Goal: Task Accomplishment & Management: Use online tool/utility

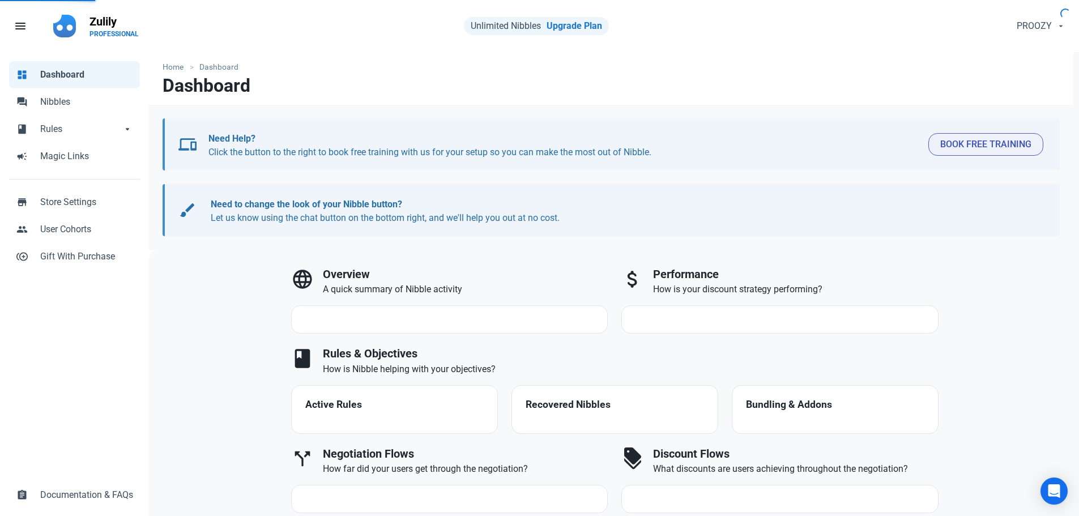
select select "7d"
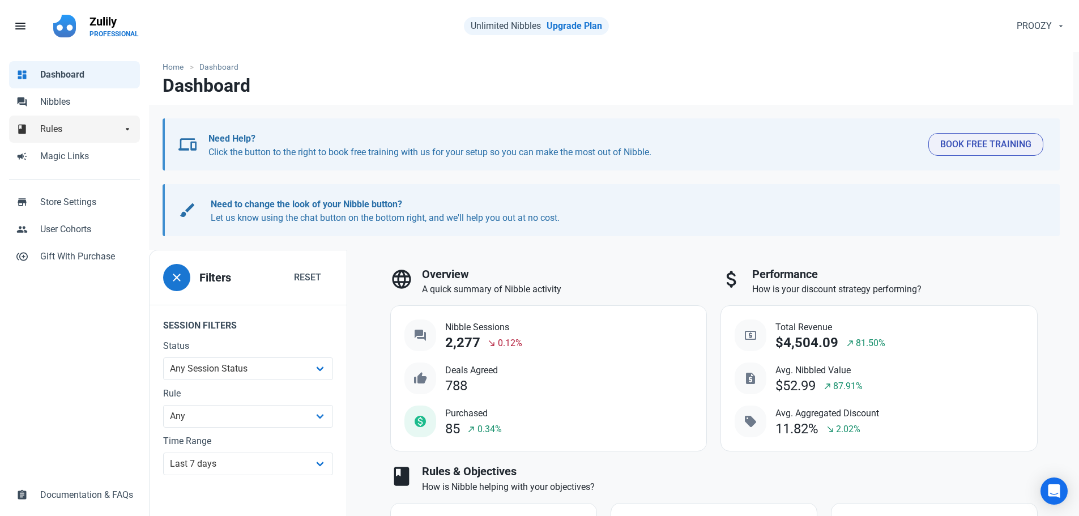
click at [83, 132] on span "Rules" at bounding box center [81, 129] width 82 height 14
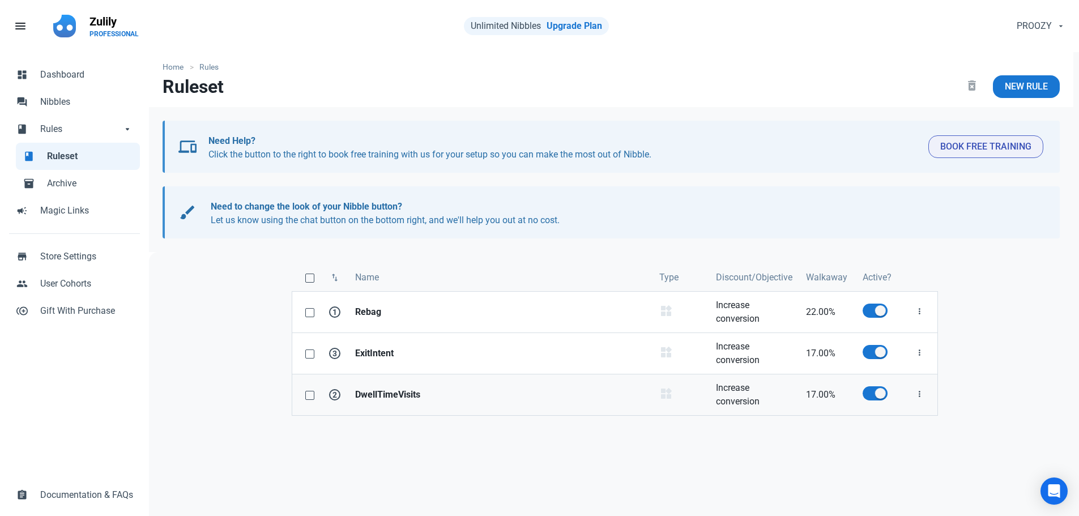
click at [384, 393] on strong "DwellTimeVisits" at bounding box center [500, 395] width 291 height 14
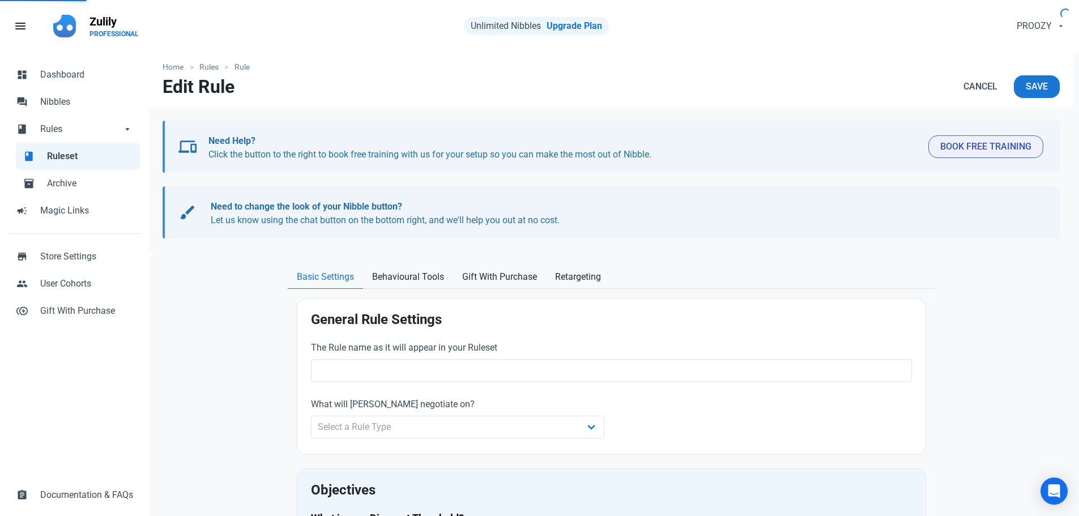
type input "DwellTimeVisits"
select select "product_category"
type input "17.00"
radio input "true"
radio input "false"
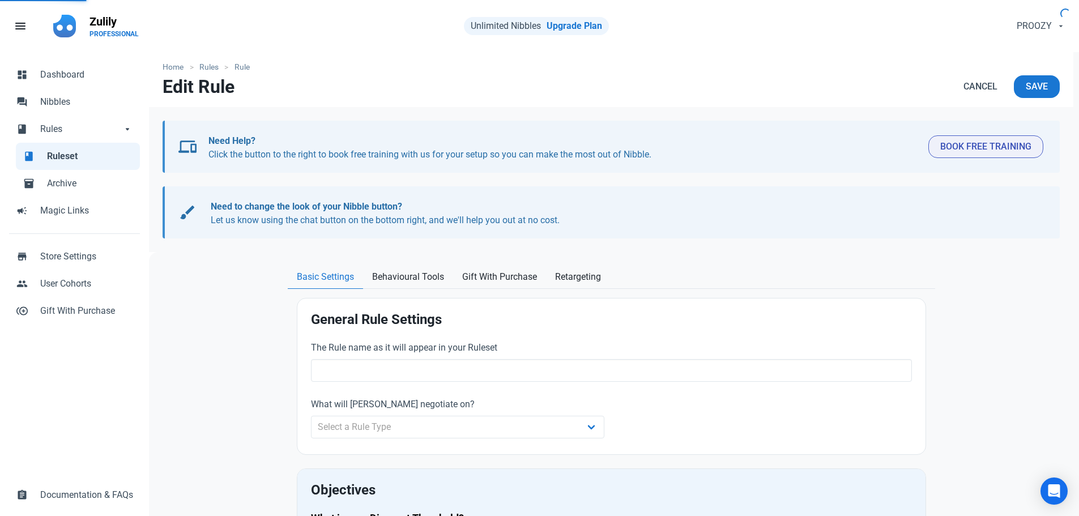
radio input "true"
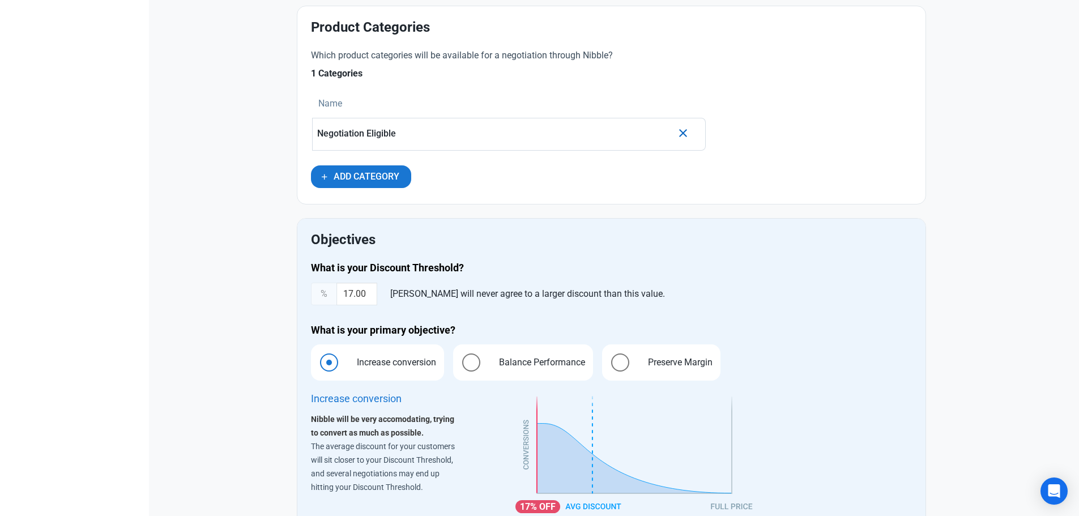
scroll to position [623, 0]
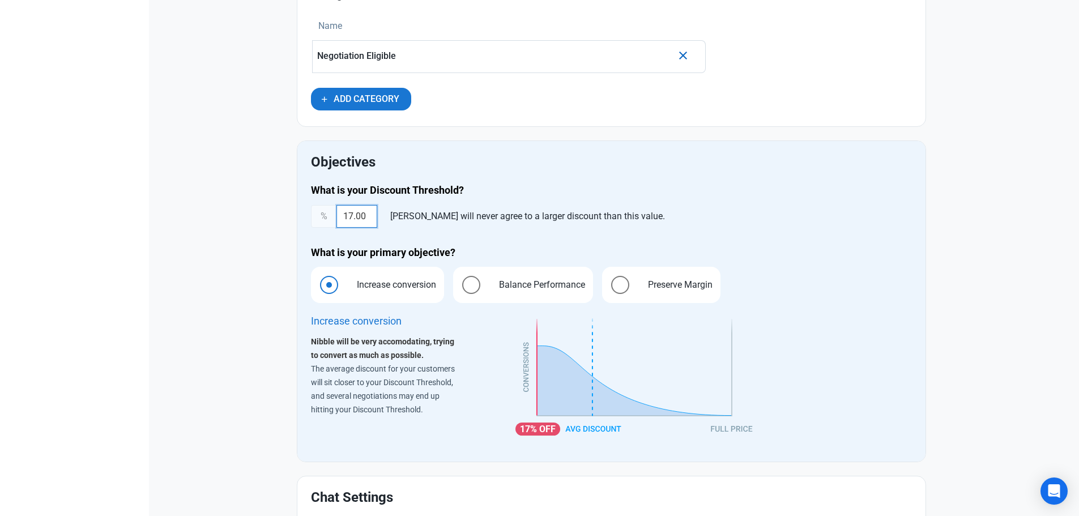
drag, startPoint x: 353, startPoint y: 215, endPoint x: 341, endPoint y: 216, distance: 12.0
click at [341, 216] on input "17.00" at bounding box center [357, 216] width 41 height 23
type input "21.00"
click at [981, 231] on div "Home Rules Rule Edit Rule Cancel Save devices Need Help? Click the button to th…" at bounding box center [611, 69] width 925 height 1280
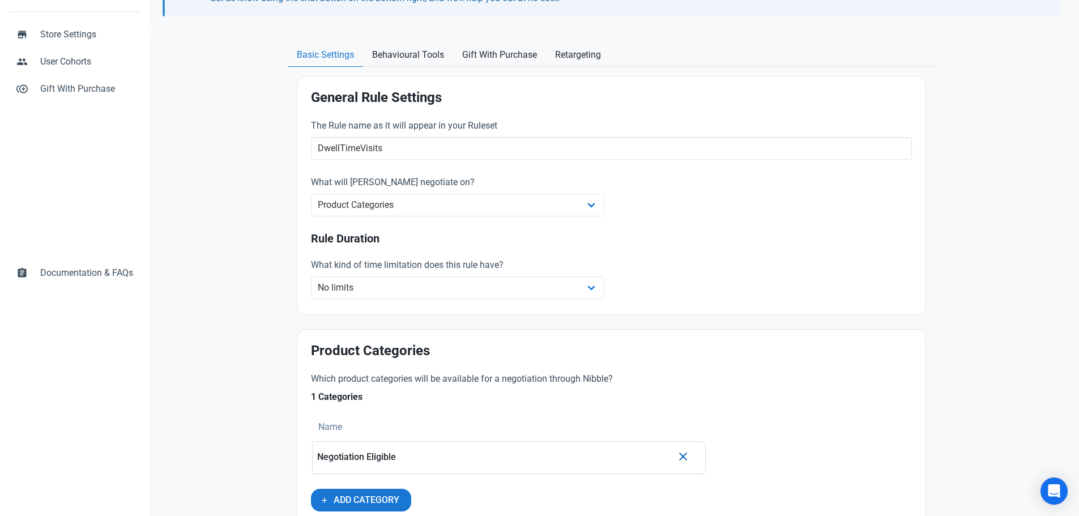
scroll to position [73, 0]
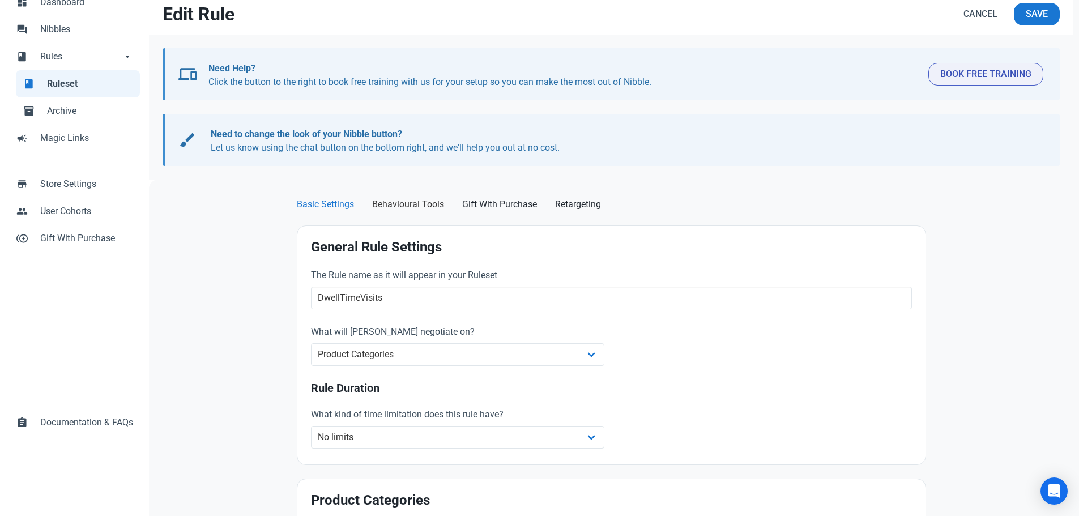
click at [403, 198] on span "Behavioural Tools" at bounding box center [408, 205] width 72 height 14
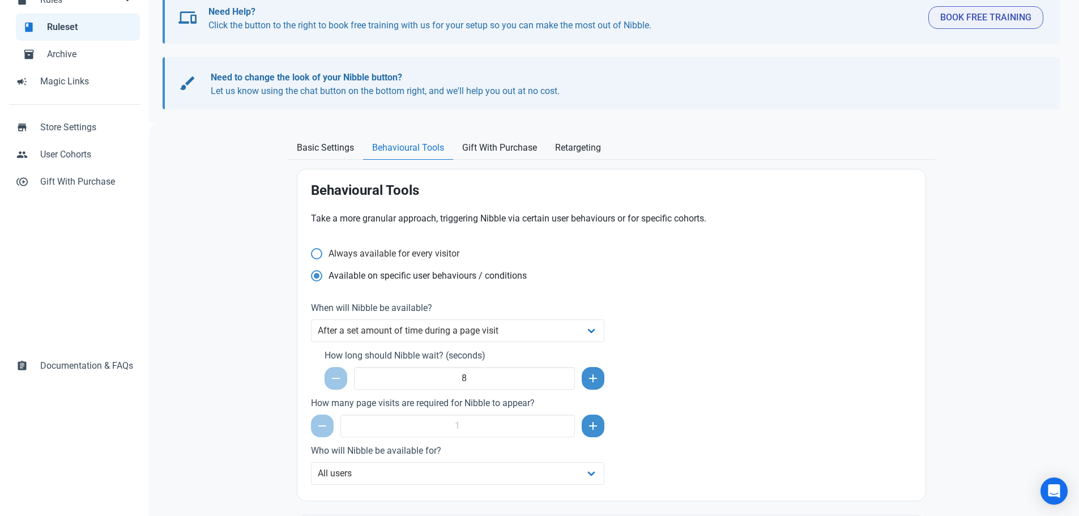
click at [409, 249] on span "Always available for every visitor" at bounding box center [390, 253] width 137 height 11
click at [318, 250] on input "Always available for every visitor" at bounding box center [314, 253] width 7 height 7
radio input "true"
radio input "false"
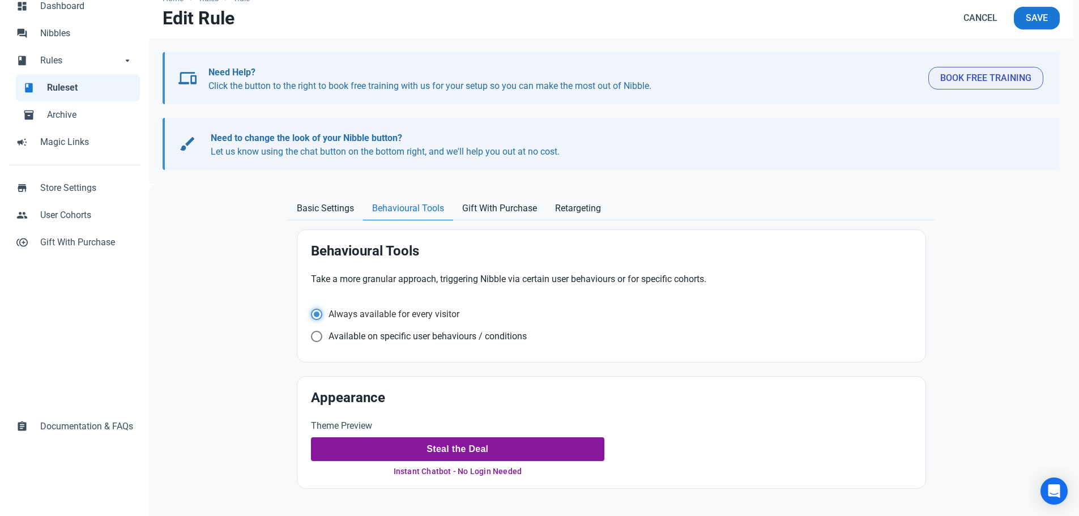
scroll to position [69, 0]
click at [1027, 31] on p "Cancel Save" at bounding box center [1006, 20] width 108 height 27
click at [1027, 26] on button "Save" at bounding box center [1037, 18] width 46 height 23
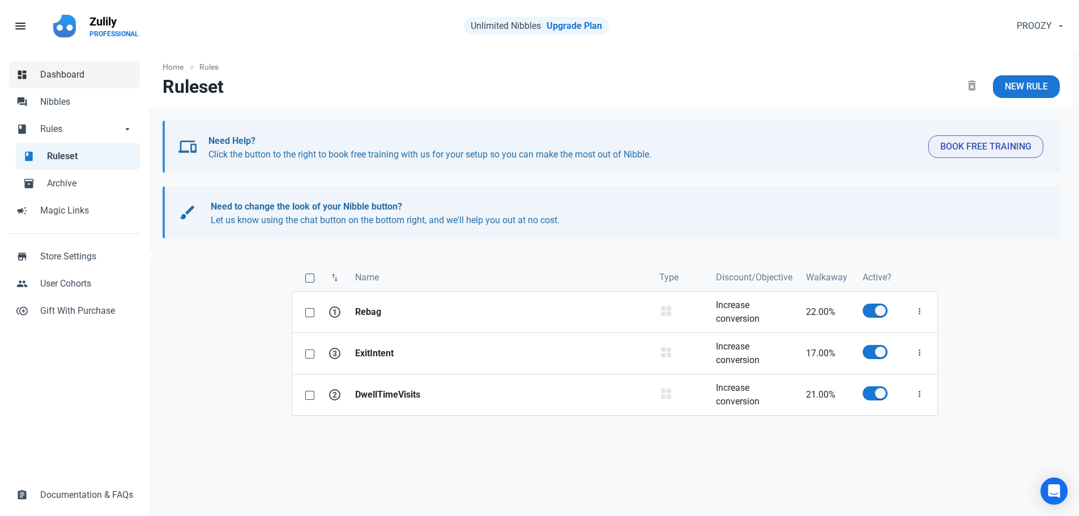
click at [70, 79] on span "Dashboard" at bounding box center [86, 75] width 93 height 14
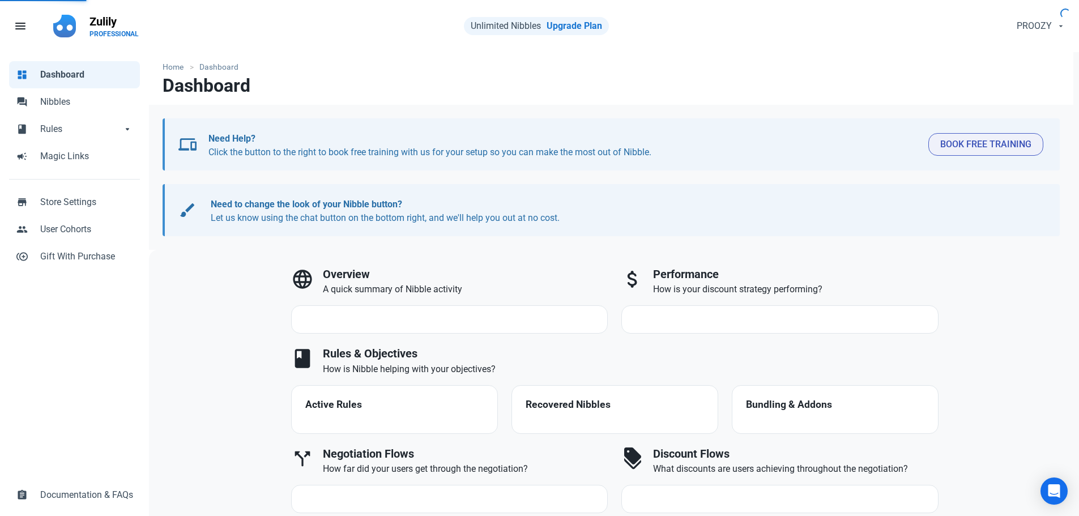
select select "7d"
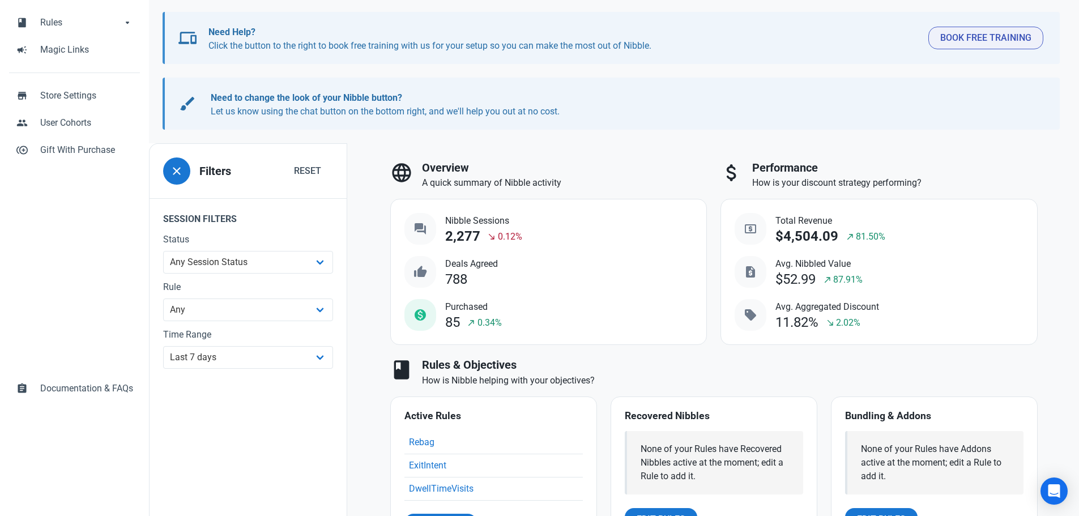
scroll to position [113, 0]
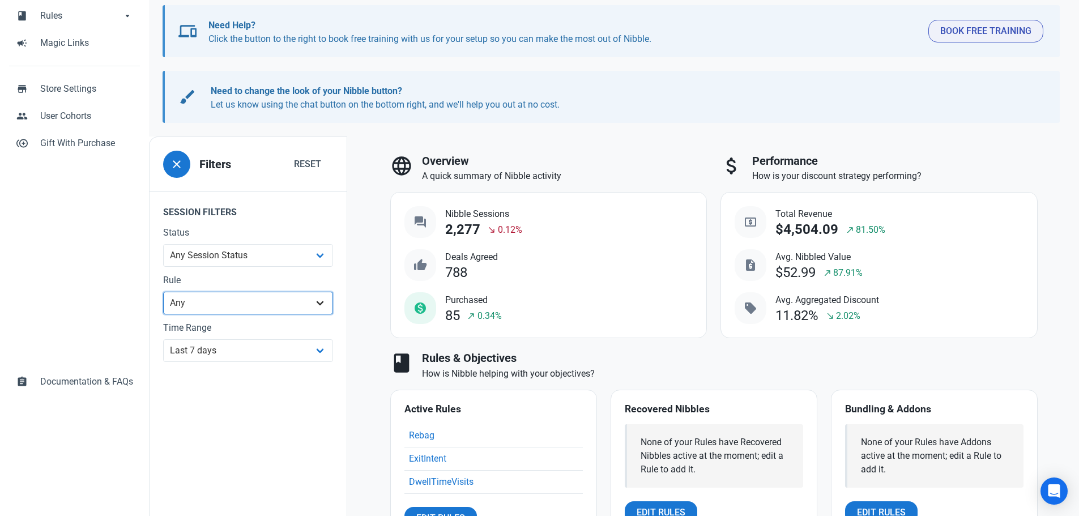
click at [271, 300] on select "Any DwellTimeVisits ExitIntent [PERSON_NAME] Greater than 19.99 Ryder Inventory…" at bounding box center [248, 303] width 170 height 23
select select "5053"
click at [163, 314] on select "Any DwellTimeVisits ExitIntent [PERSON_NAME] Greater than 19.99 Ryder Inventory…" at bounding box center [248, 303] width 170 height 23
